Goal: Navigation & Orientation: Find specific page/section

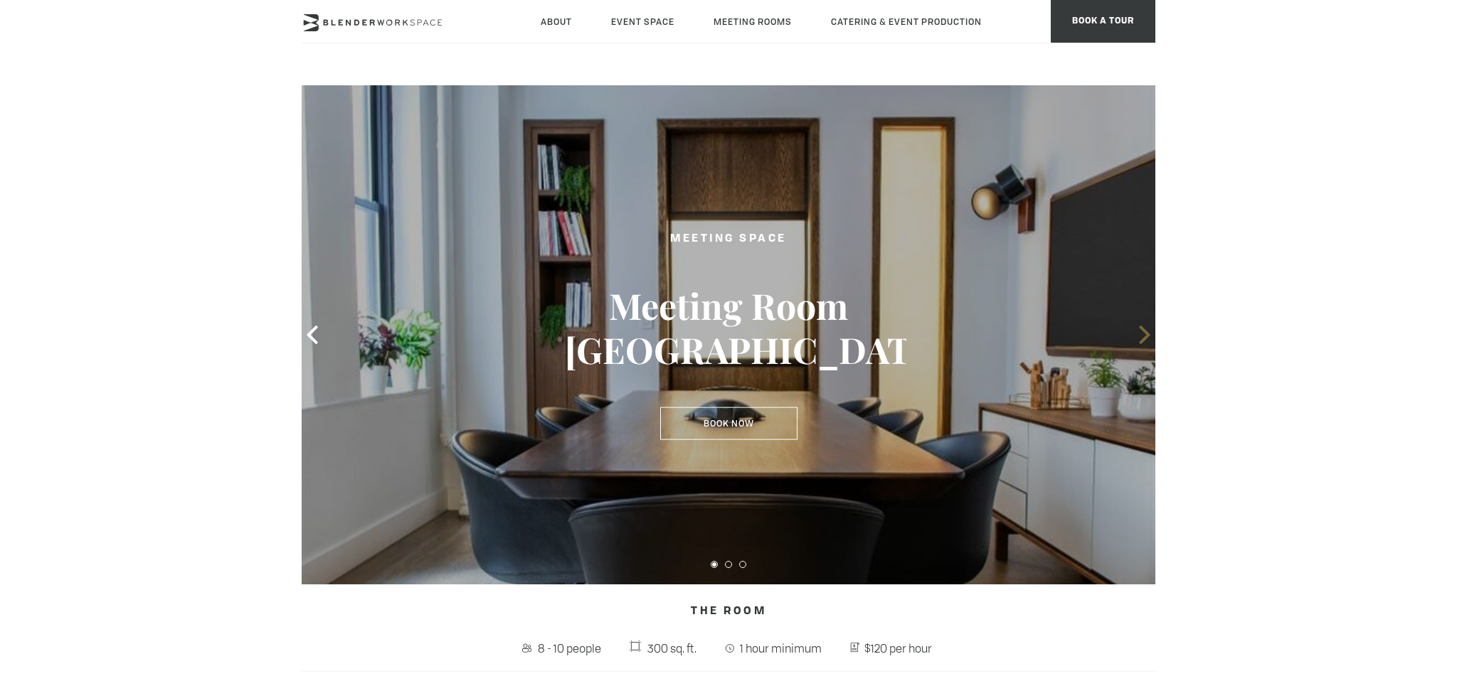
drag, startPoint x: 1132, startPoint y: 338, endPoint x: 1141, endPoint y: 334, distance: 9.9
click at [1132, 338] on div at bounding box center [729, 334] width 854 height 499
click at [1141, 334] on icon at bounding box center [1144, 335] width 18 height 18
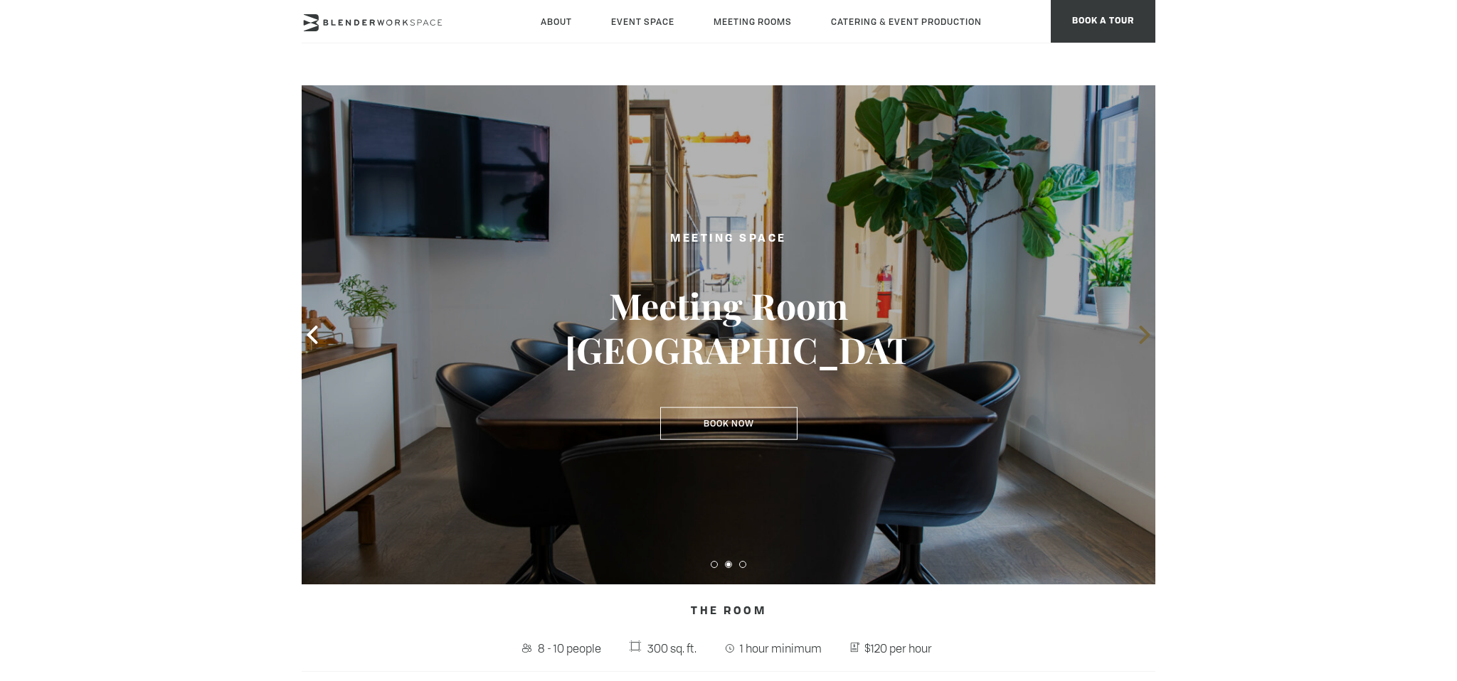
click at [1141, 334] on icon at bounding box center [1144, 335] width 18 height 18
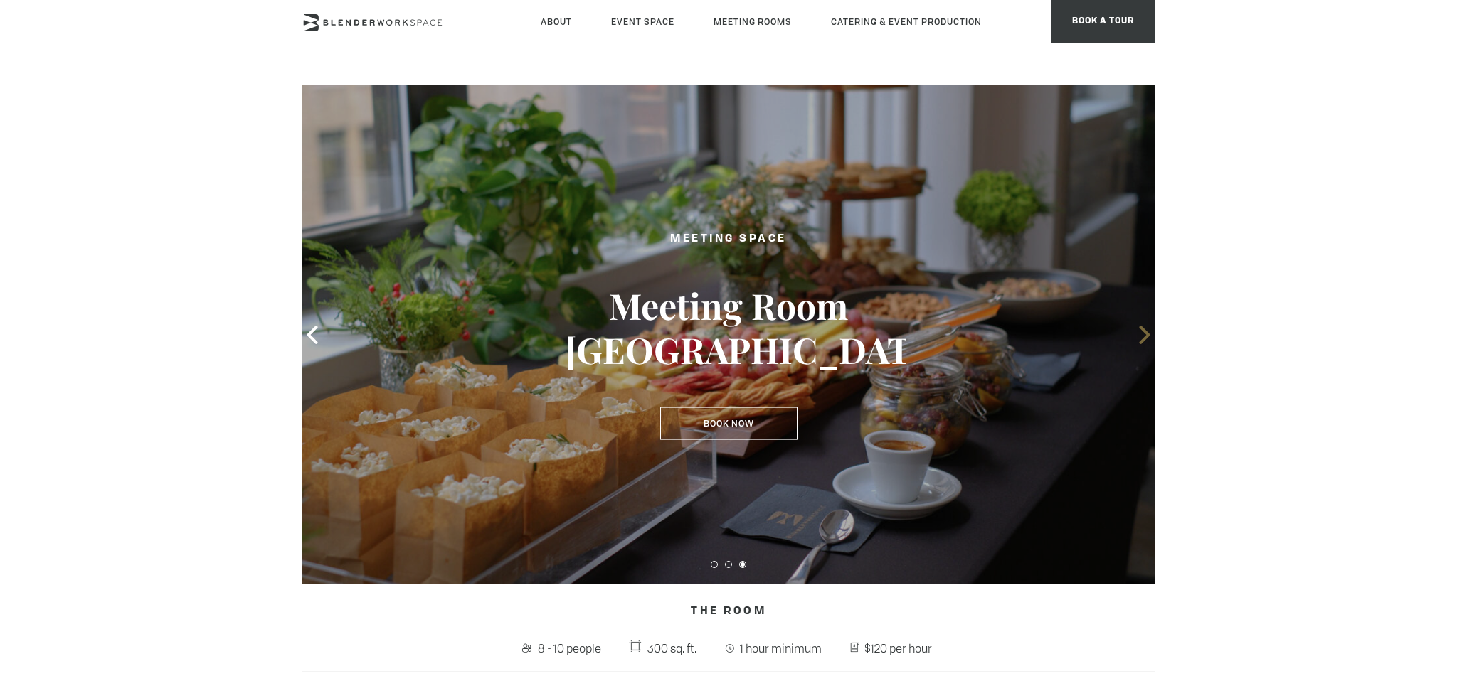
click at [1141, 334] on icon at bounding box center [1144, 335] width 18 height 18
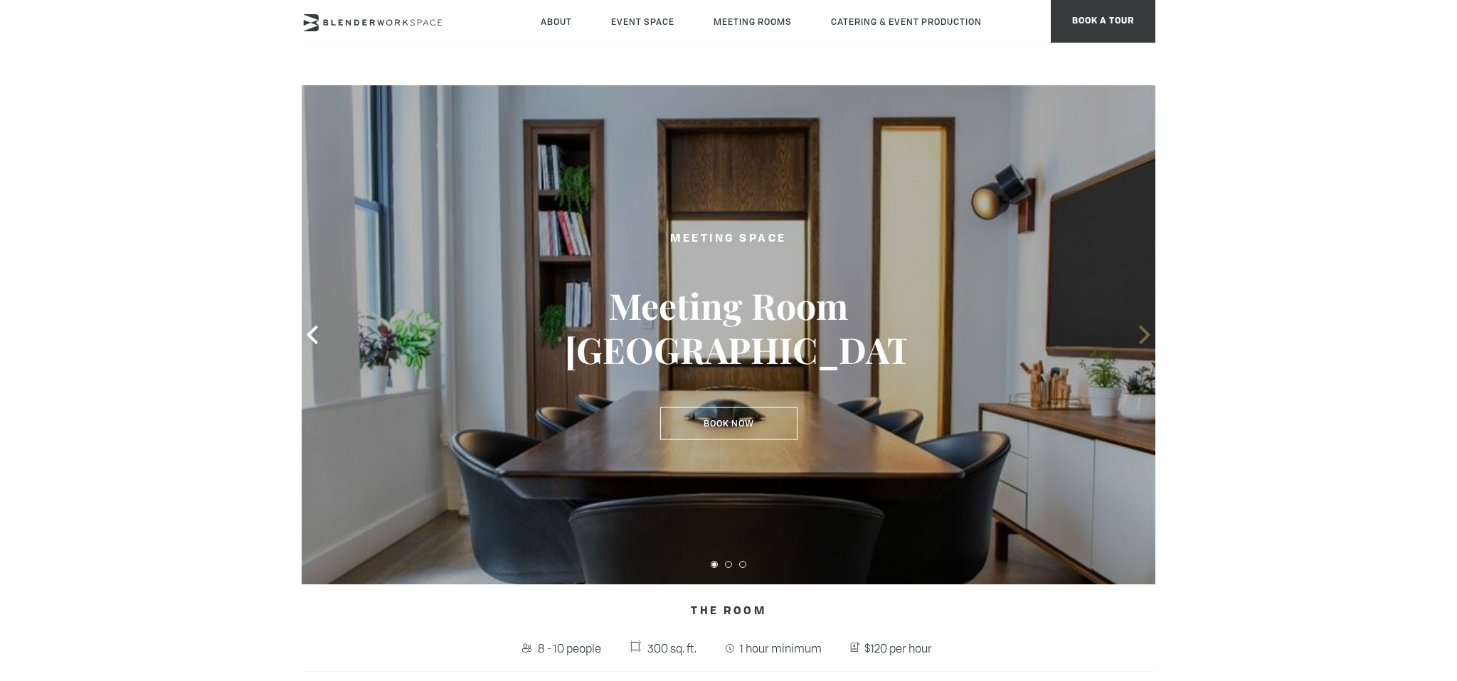
click at [1141, 334] on icon at bounding box center [1144, 335] width 18 height 18
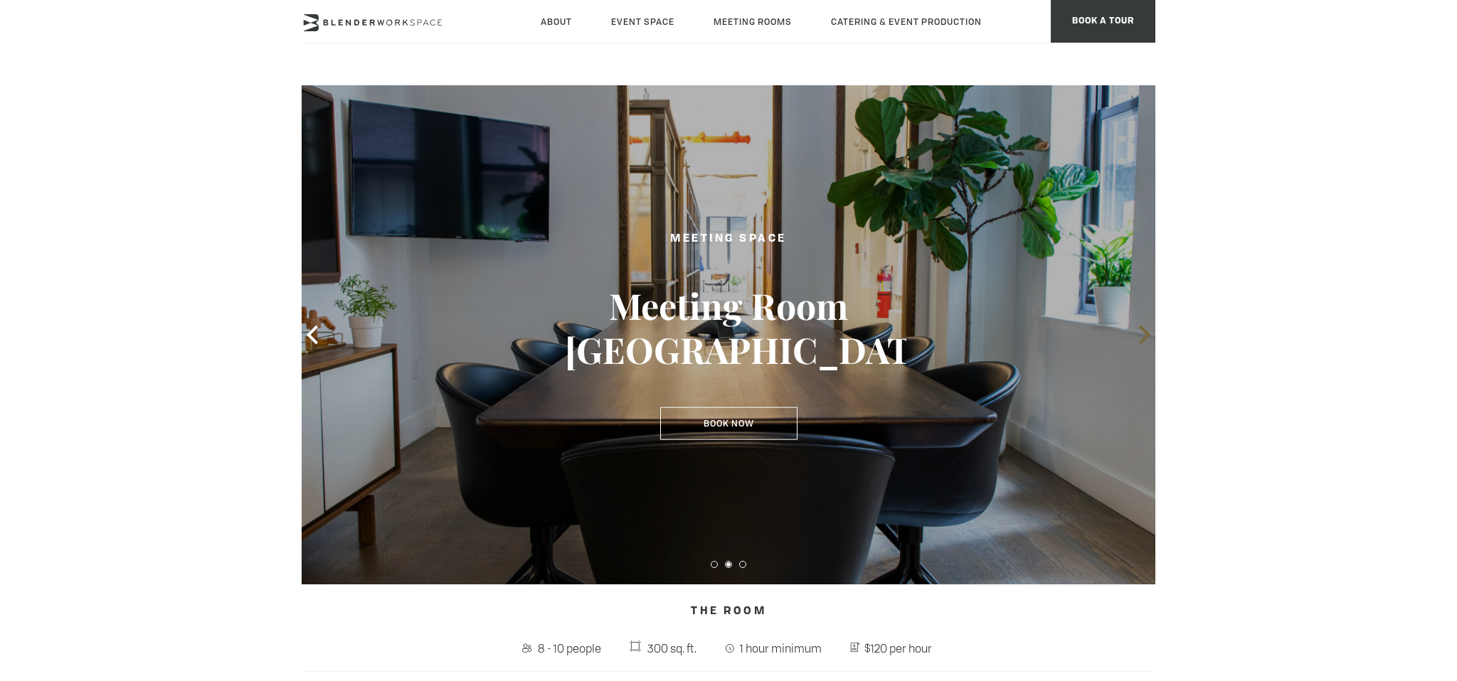
click at [1141, 334] on icon at bounding box center [1144, 335] width 18 height 18
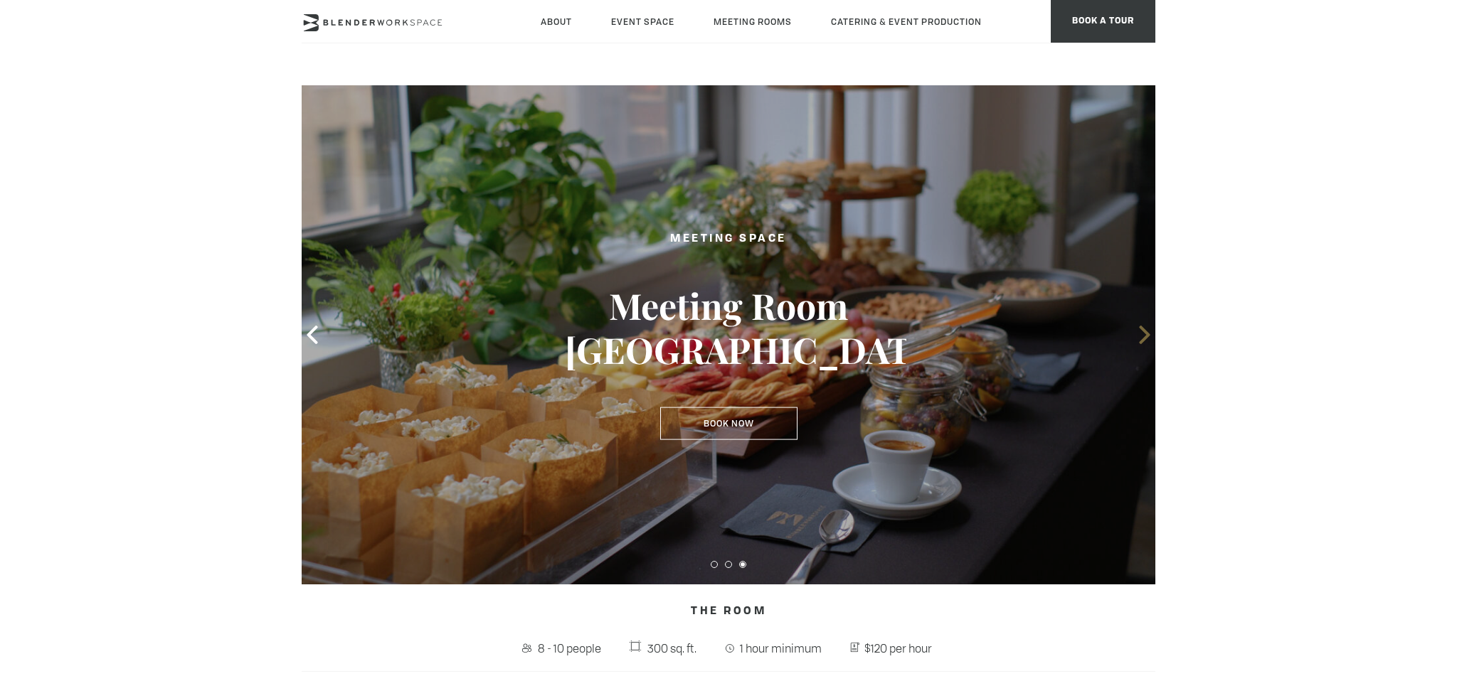
click at [1141, 334] on icon at bounding box center [1144, 335] width 18 height 18
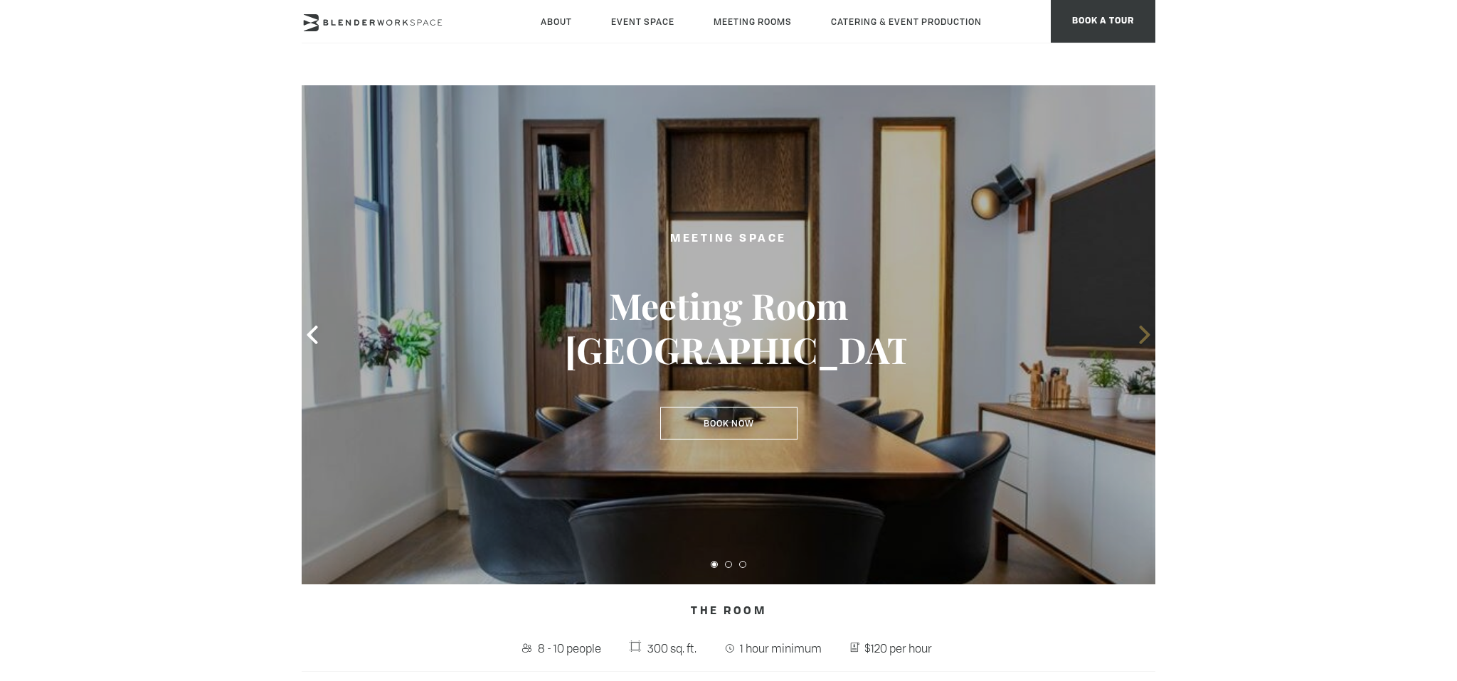
click at [1141, 334] on icon at bounding box center [1144, 335] width 18 height 18
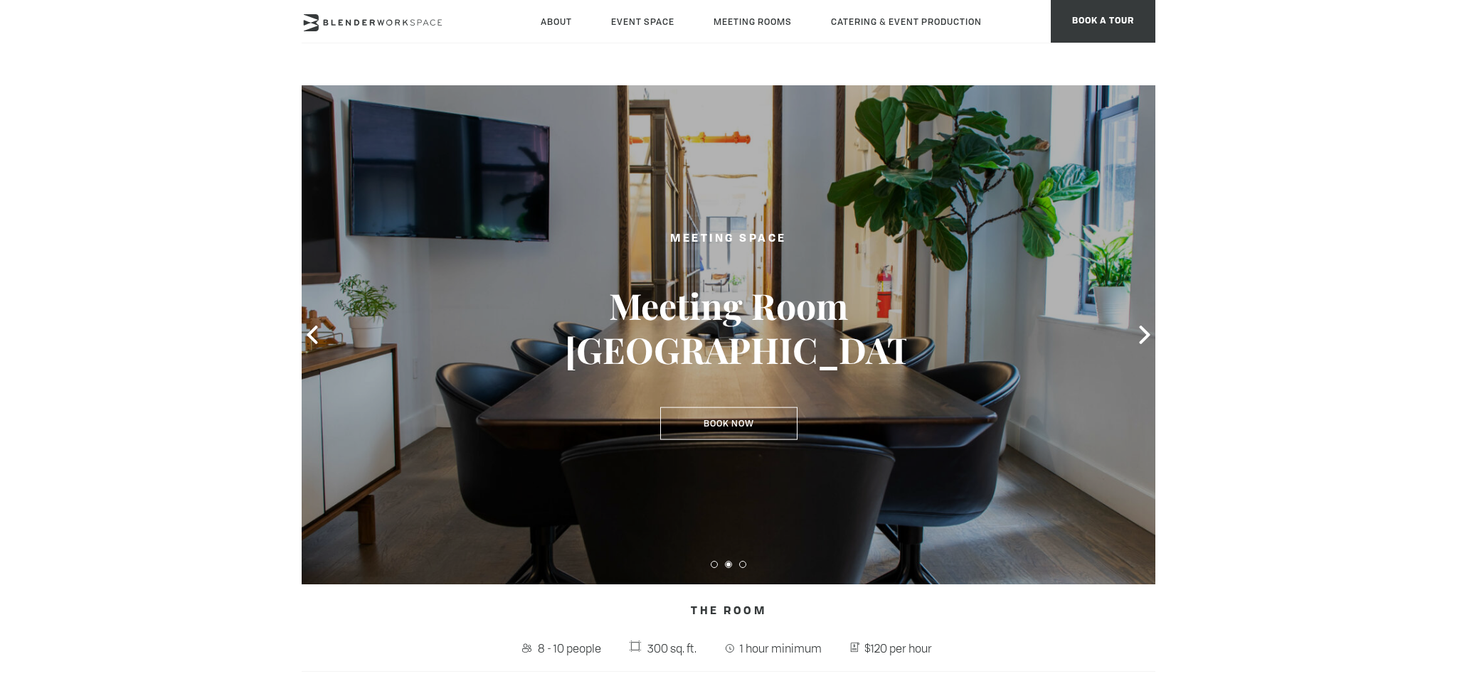
click at [1145, 340] on icon at bounding box center [1144, 335] width 18 height 18
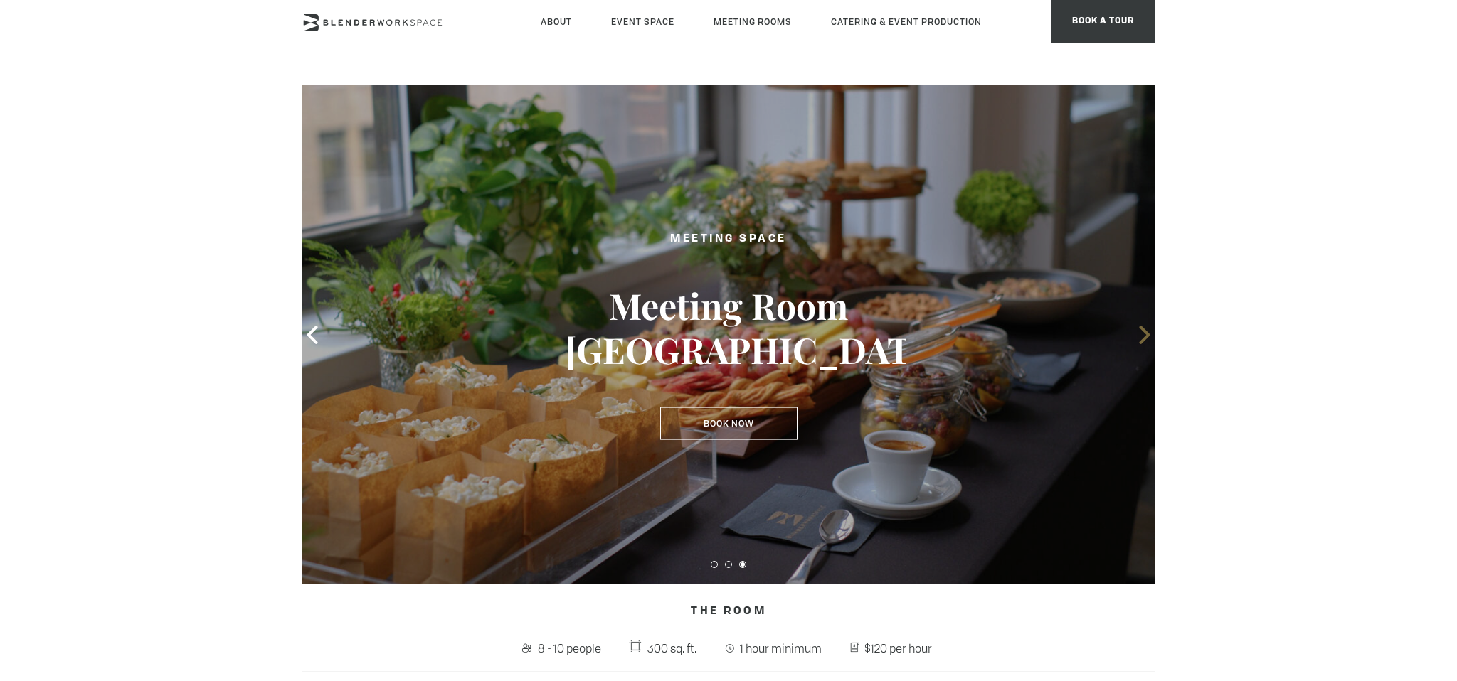
click at [1142, 334] on icon at bounding box center [1144, 335] width 18 height 18
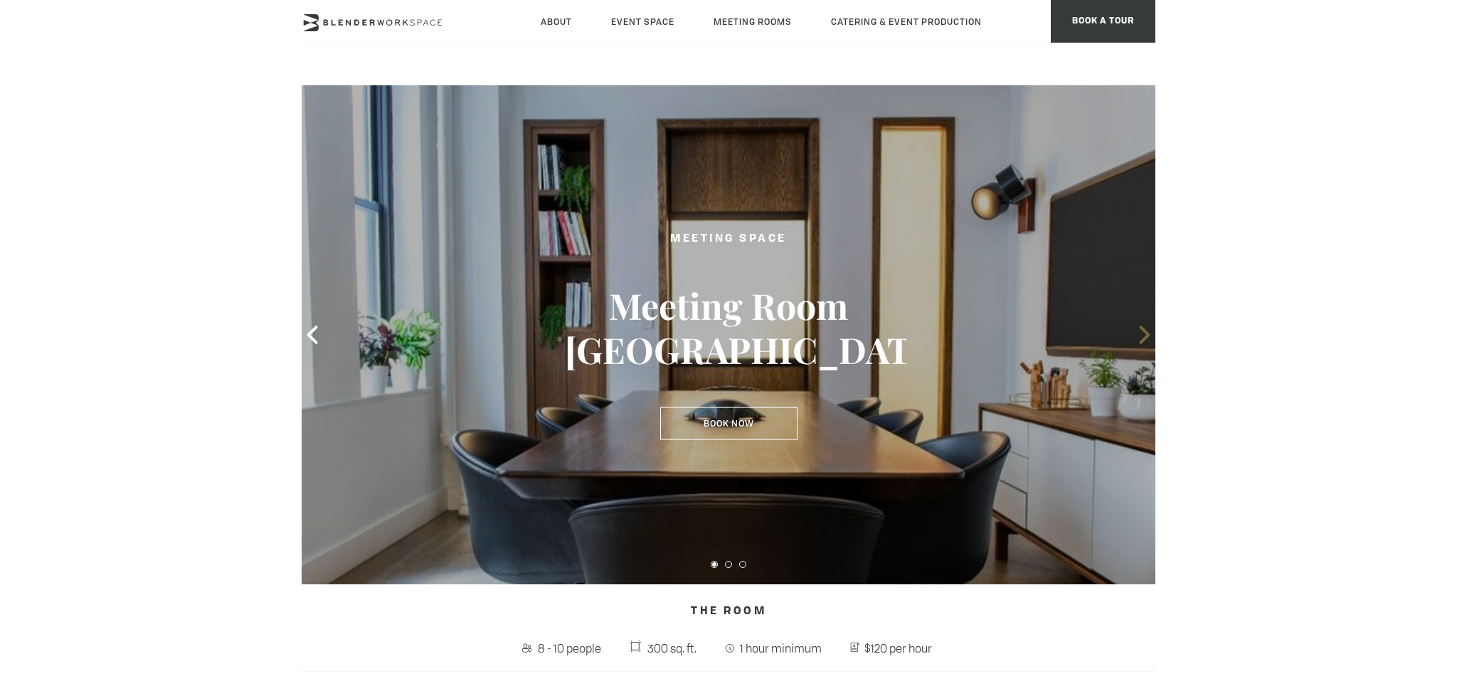
click at [1142, 334] on icon at bounding box center [1144, 335] width 18 height 18
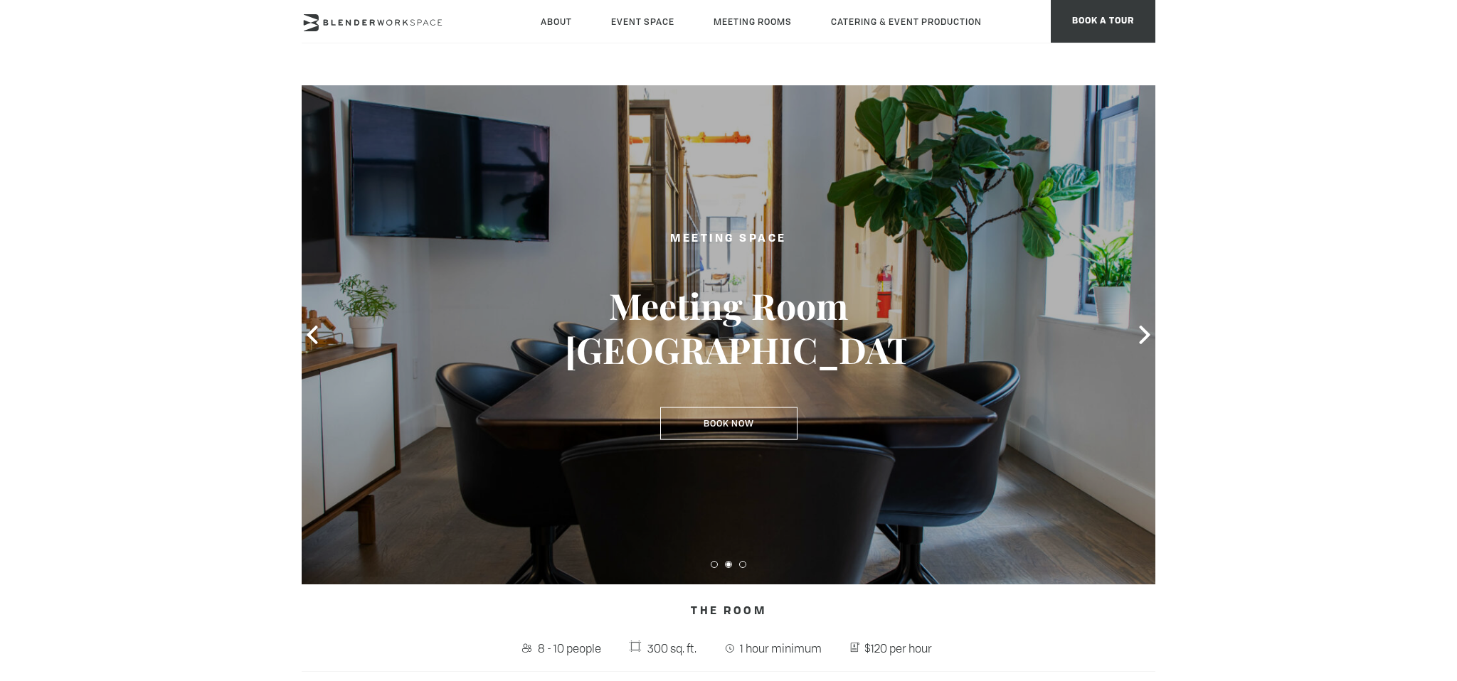
click at [1103, 307] on div at bounding box center [729, 334] width 854 height 499
click at [1145, 331] on icon at bounding box center [1144, 335] width 11 height 18
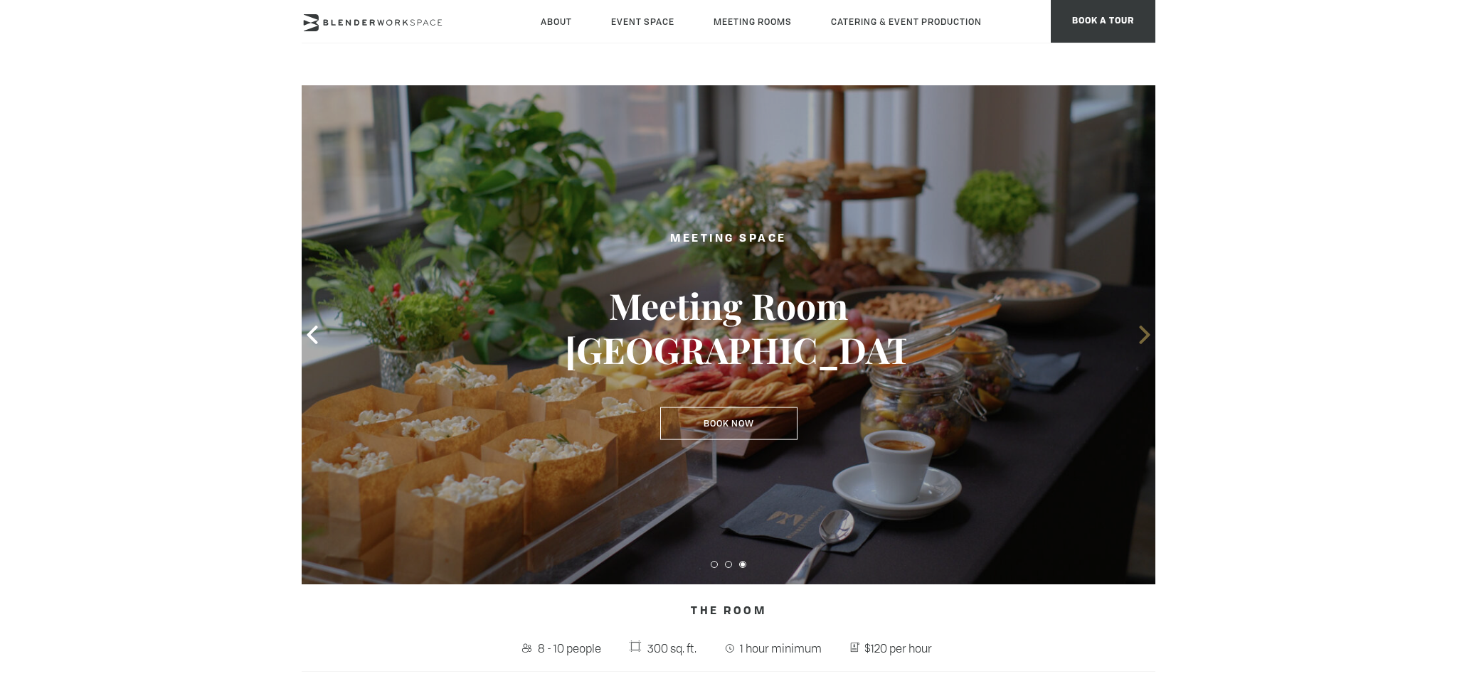
click at [1145, 331] on icon at bounding box center [1144, 335] width 11 height 18
